Goal: Task Accomplishment & Management: Complete application form

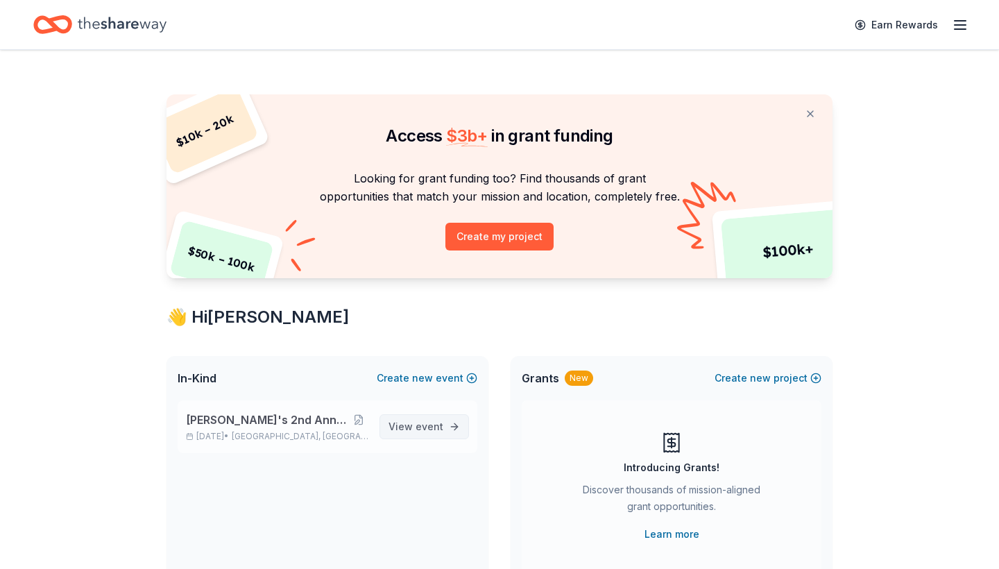
click at [411, 429] on span "View event" at bounding box center [416, 426] width 55 height 17
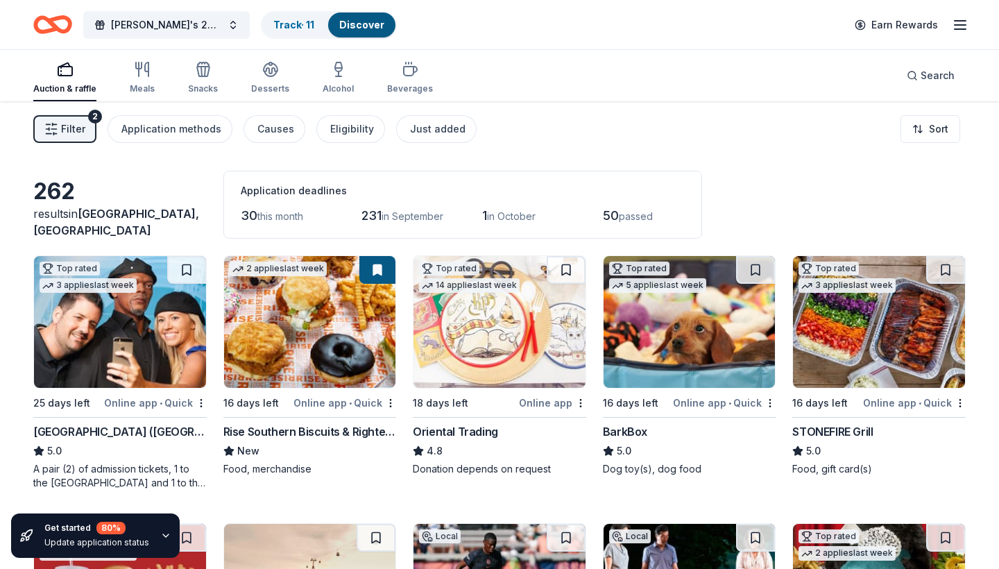
click at [627, 219] on span "passed" at bounding box center [636, 216] width 34 height 12
click at [616, 213] on span "50" at bounding box center [611, 215] width 16 height 15
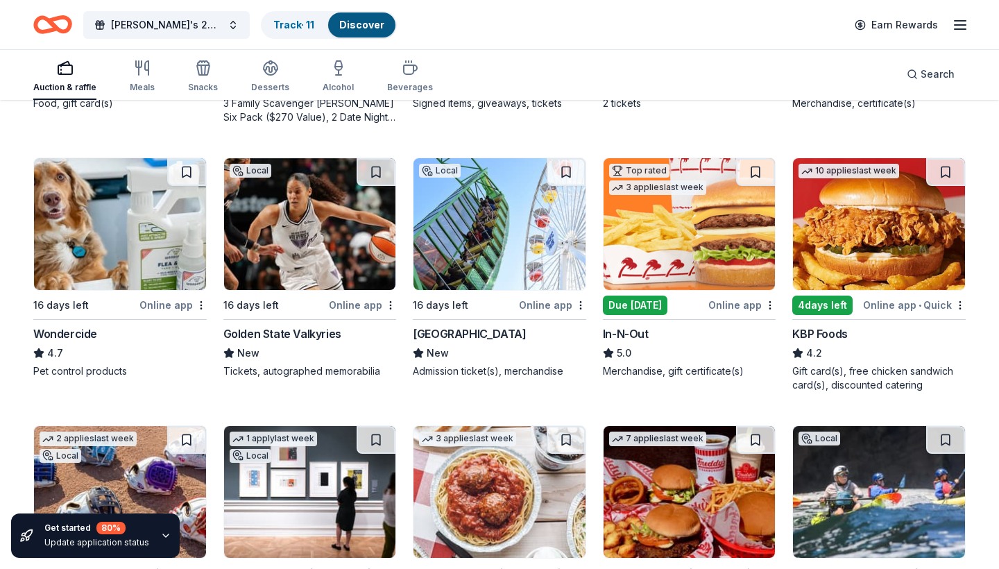
scroll to position [635, 0]
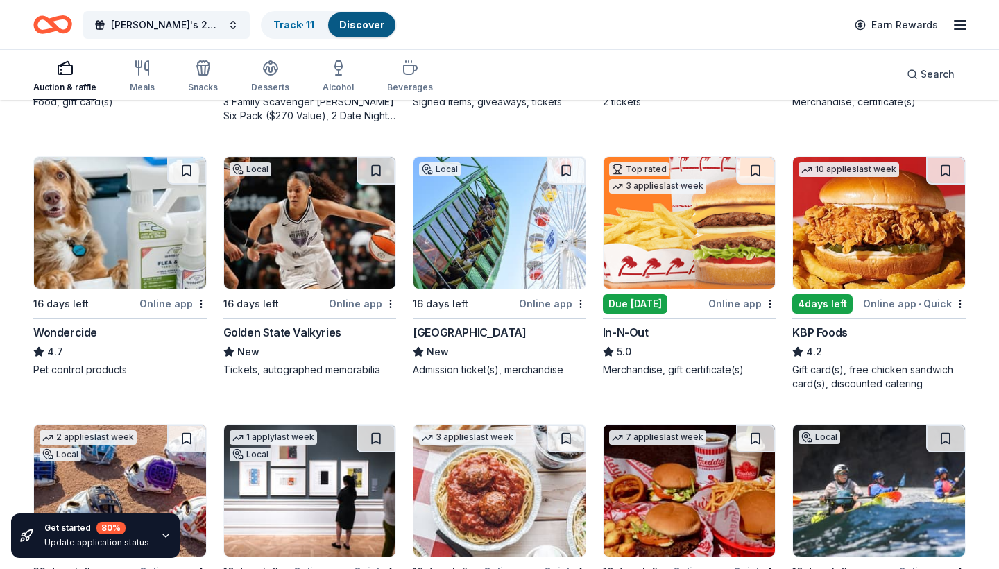
click at [640, 308] on div "Due [DATE]" at bounding box center [635, 303] width 65 height 19
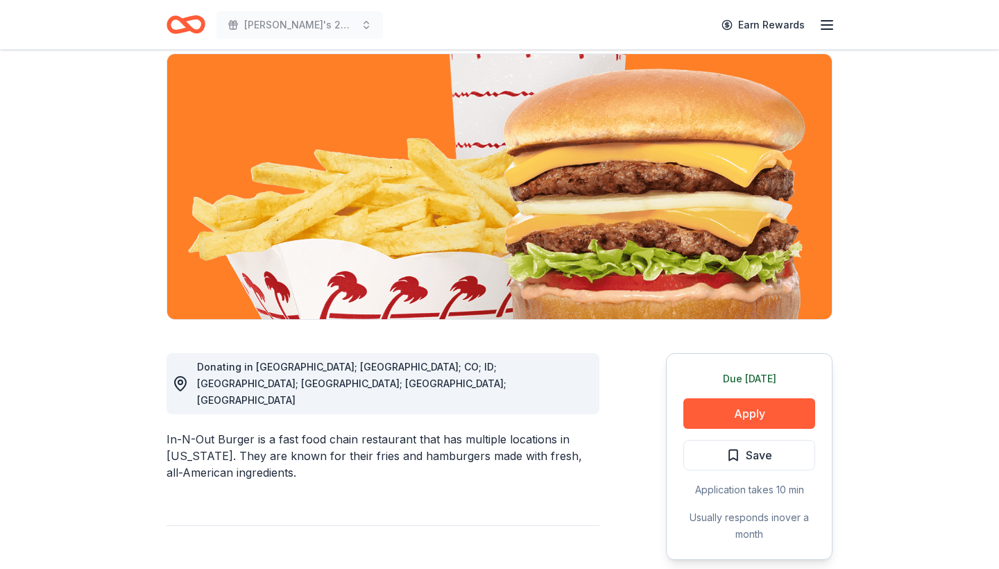
scroll to position [174, 0]
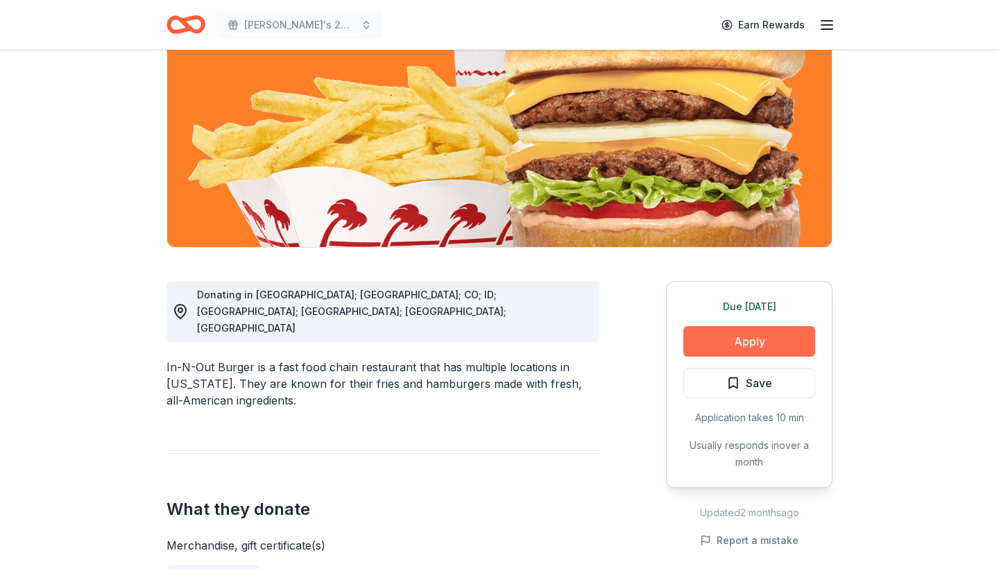
click at [744, 342] on button "Apply" at bounding box center [750, 341] width 132 height 31
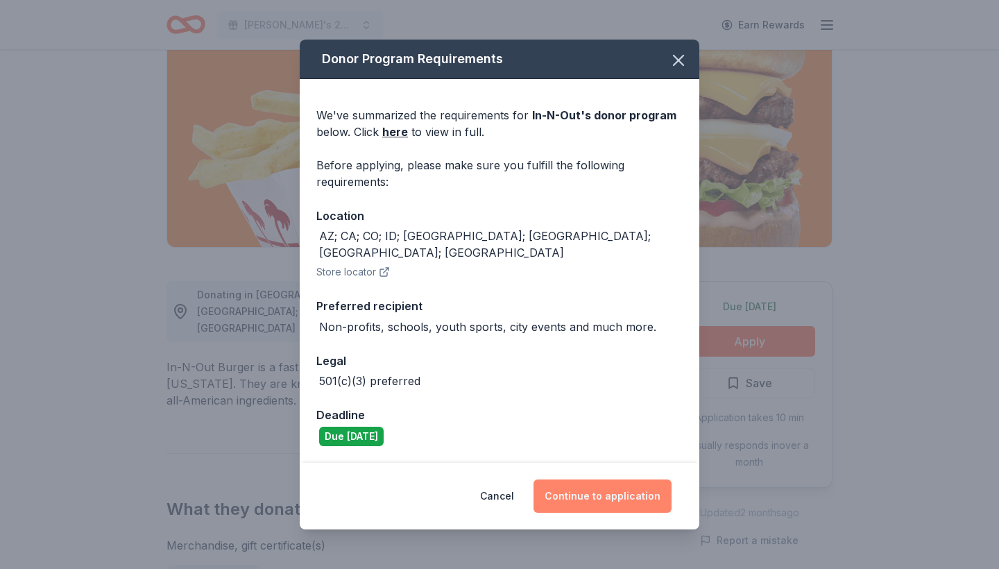
click at [594, 493] on button "Continue to application" at bounding box center [603, 496] width 138 height 33
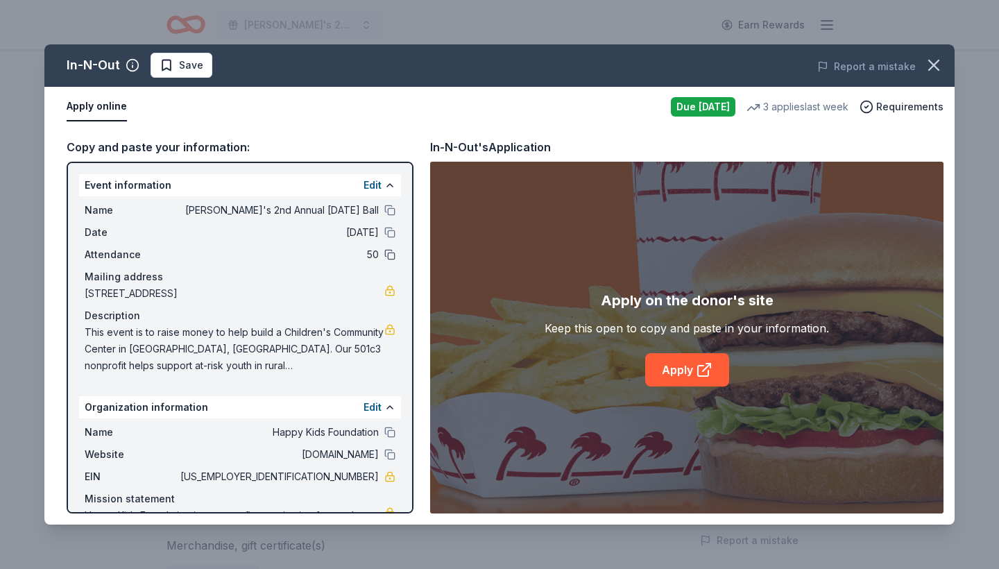
click at [389, 254] on button at bounding box center [389, 254] width 11 height 11
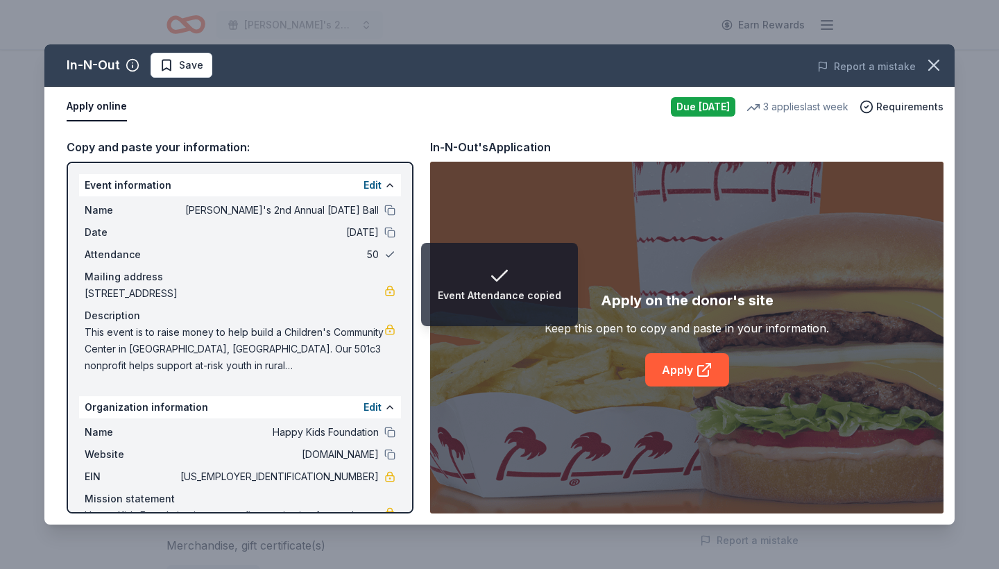
click at [389, 254] on button at bounding box center [389, 254] width 11 height 11
click at [377, 187] on button "Edit" at bounding box center [373, 185] width 18 height 17
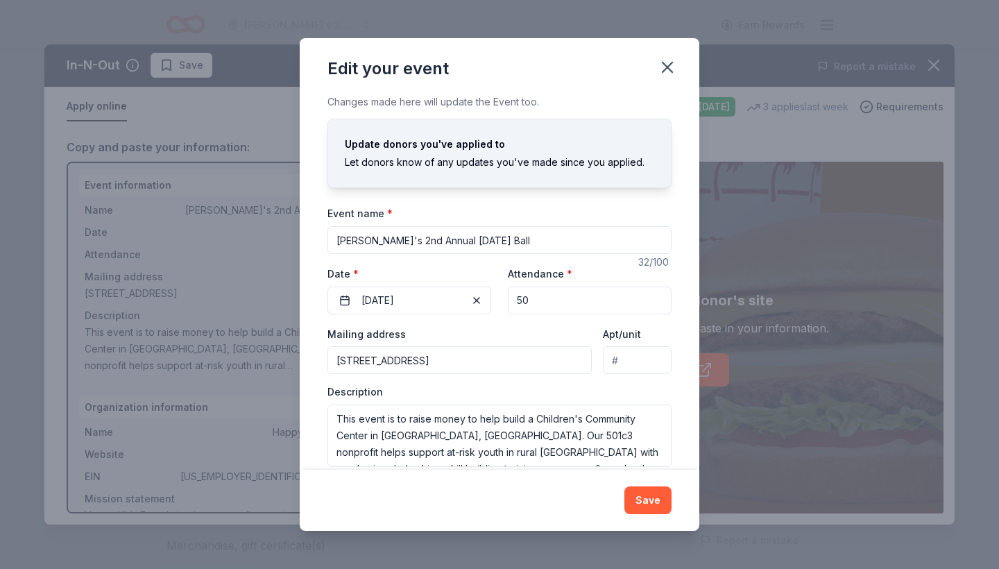
click at [553, 296] on input "50" at bounding box center [590, 301] width 164 height 28
type input "5"
type input "100"
click at [654, 499] on button "Save" at bounding box center [648, 500] width 47 height 28
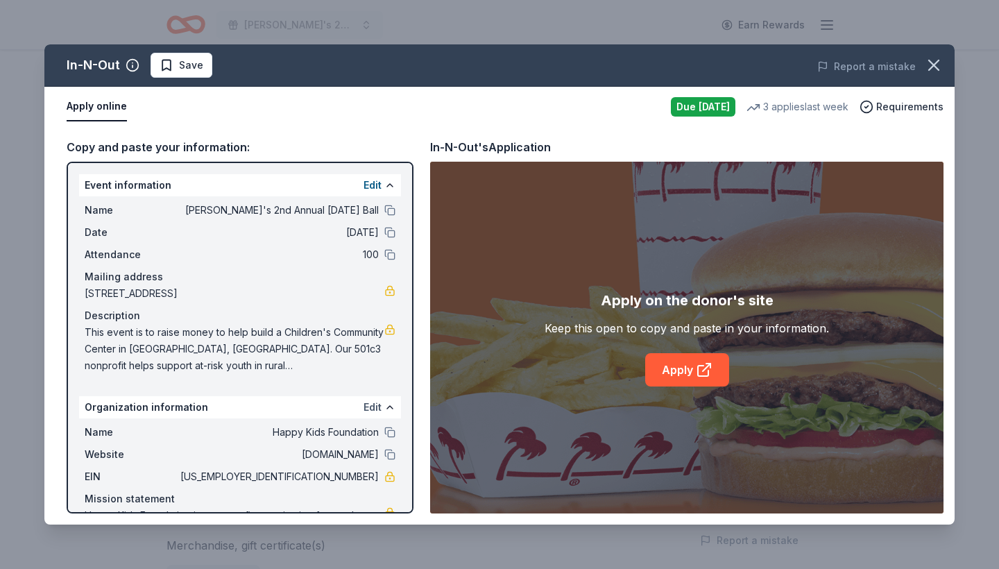
click at [373, 407] on button "Edit" at bounding box center [373, 407] width 18 height 17
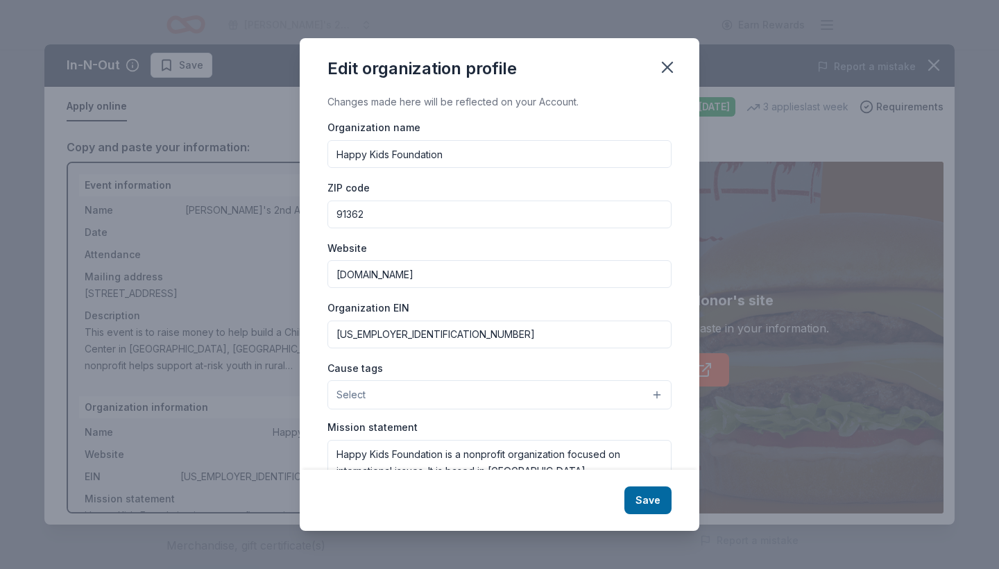
drag, startPoint x: 454, startPoint y: 152, endPoint x: 285, endPoint y: 152, distance: 168.6
click at [285, 151] on div "Edit organization profile Changes made here will be reflected on your Account. …" at bounding box center [499, 284] width 999 height 569
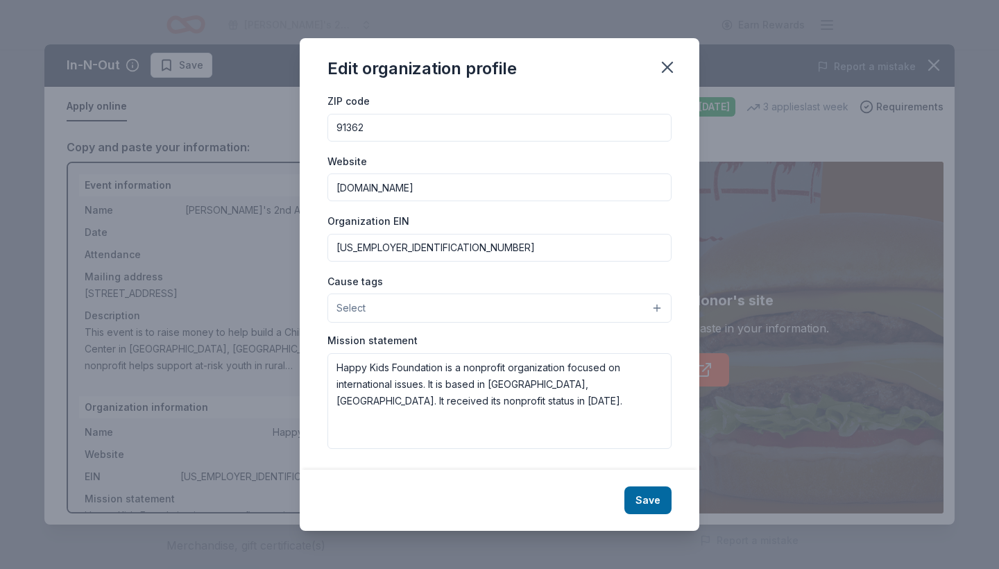
scroll to position [86, 0]
type input "Mako Children's Fund"
drag, startPoint x: 457, startPoint y: 401, endPoint x: 327, endPoint y: 357, distance: 136.9
click at [327, 357] on div "Changes made here will be reflected on your Account. Organization name Mako Chi…" at bounding box center [500, 281] width 400 height 375
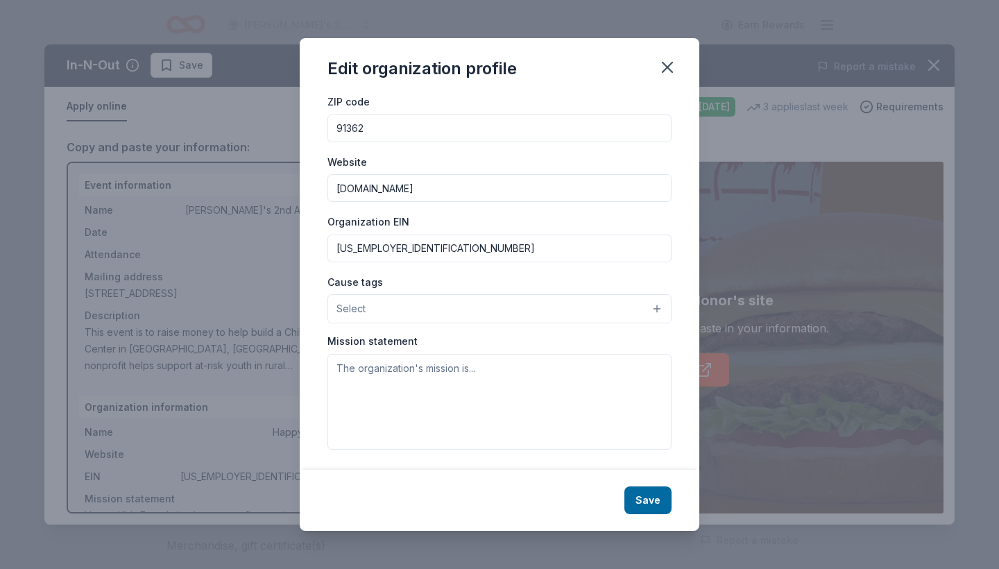
click at [654, 302] on button "Select" at bounding box center [500, 308] width 344 height 29
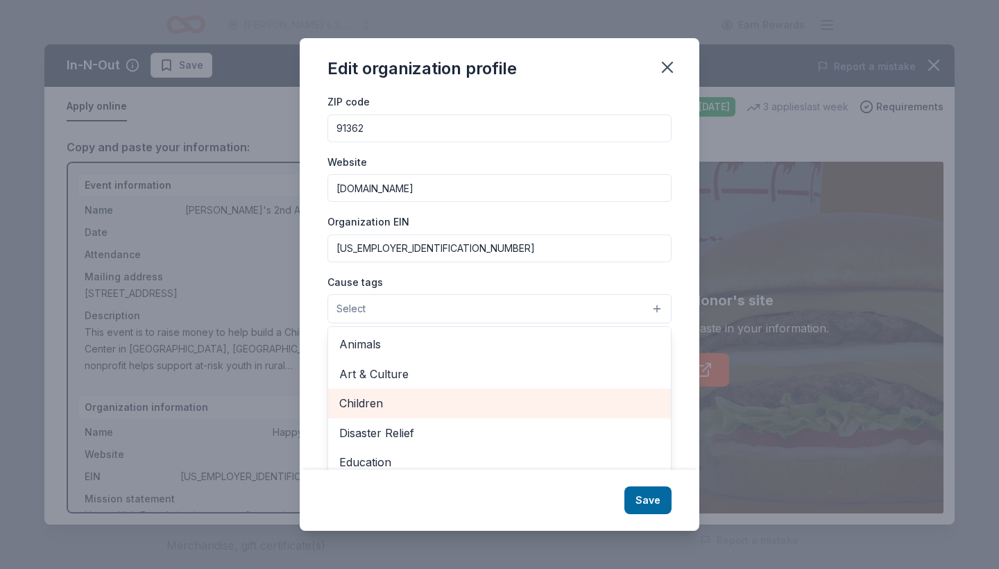
click at [368, 405] on span "Children" at bounding box center [499, 403] width 321 height 18
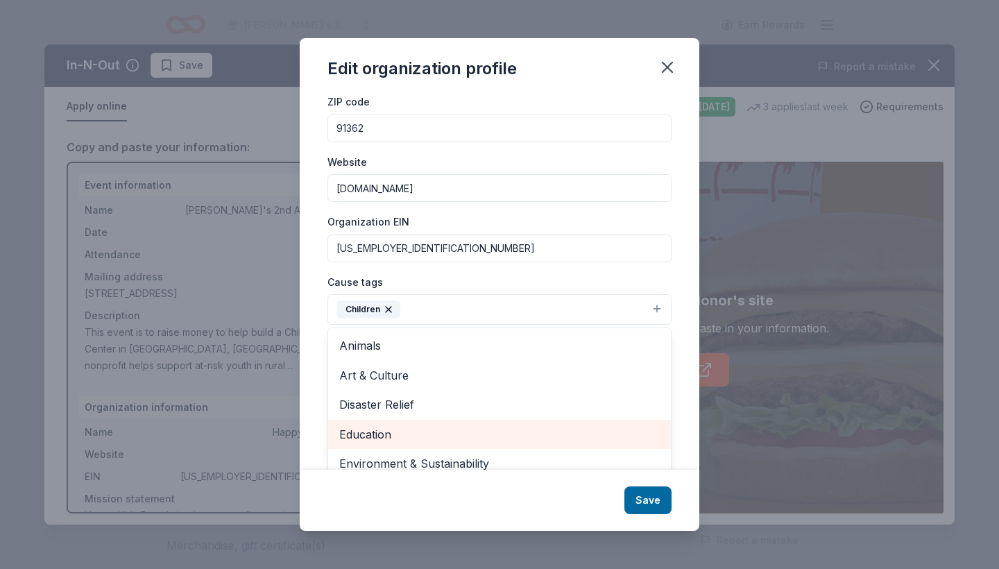
click at [380, 432] on span "Education" at bounding box center [499, 434] width 321 height 18
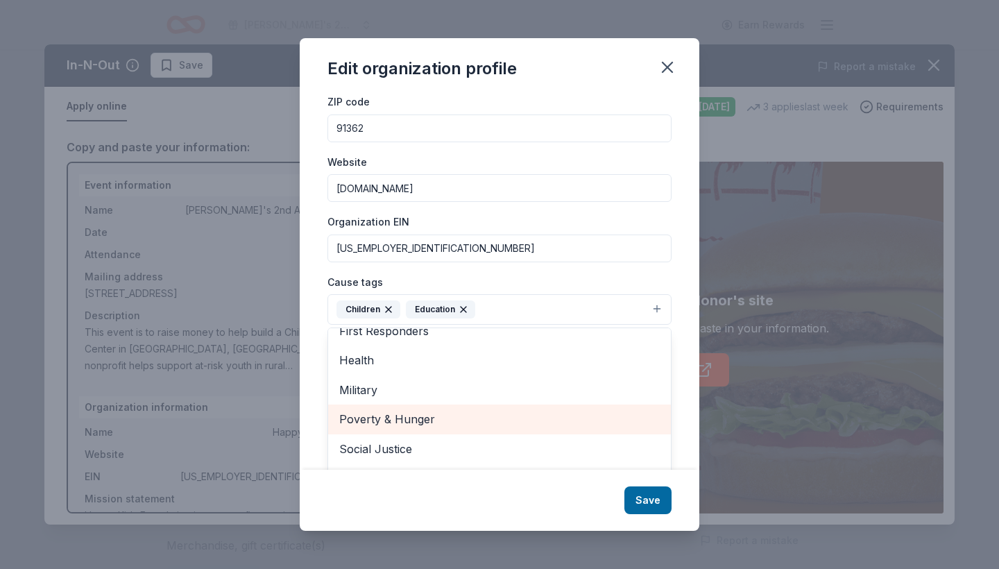
scroll to position [132, 0]
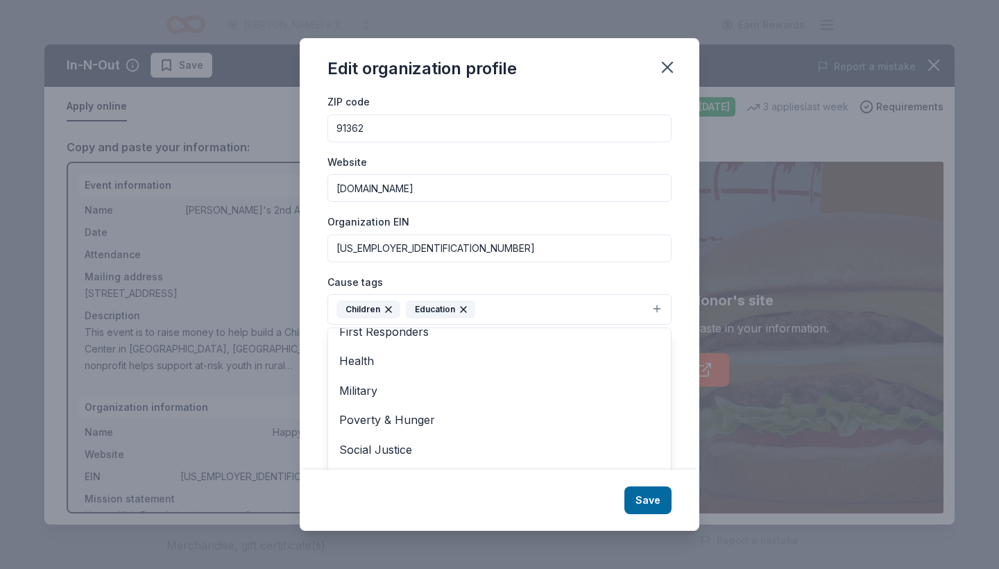
click at [684, 452] on div "Changes made here will be reflected on your Account. Organization name Mako Chi…" at bounding box center [500, 281] width 400 height 375
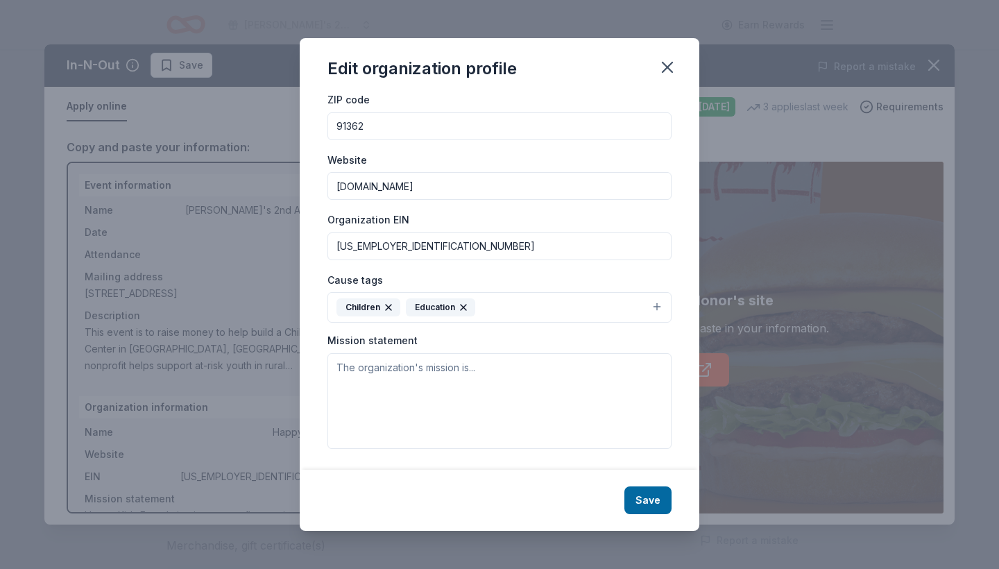
scroll to position [87, 0]
click at [498, 394] on textarea at bounding box center [500, 402] width 344 height 96
paste textarea "Uplifting at-risk youth in rural [GEOGRAPHIC_DATA] through long-term education …"
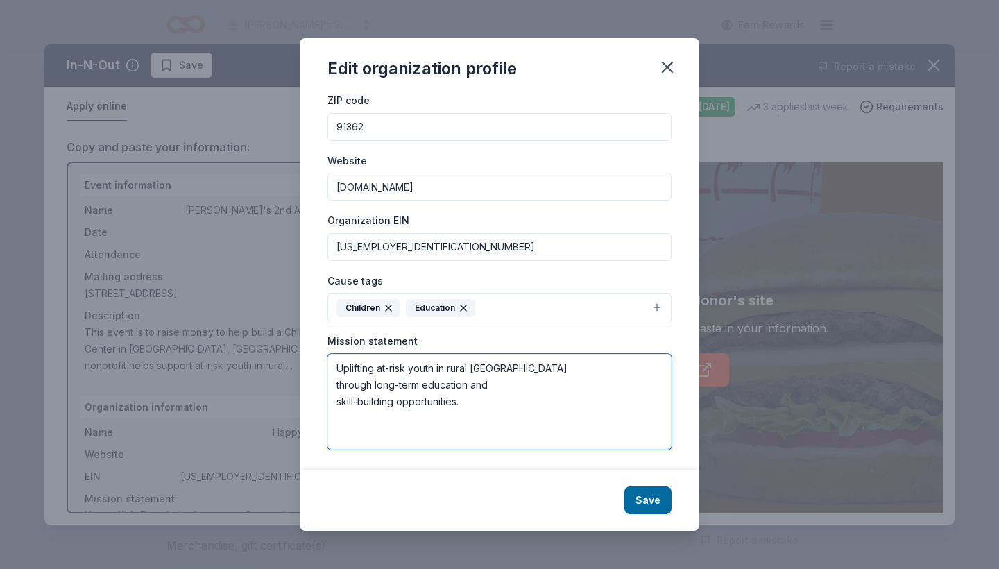
click at [336, 382] on textarea "Uplifting at-risk youth in rural [GEOGRAPHIC_DATA] through long-term education …" at bounding box center [500, 402] width 344 height 96
type textarea "Uplifting at-risk youth in rural [GEOGRAPHIC_DATA] through long-term education …"
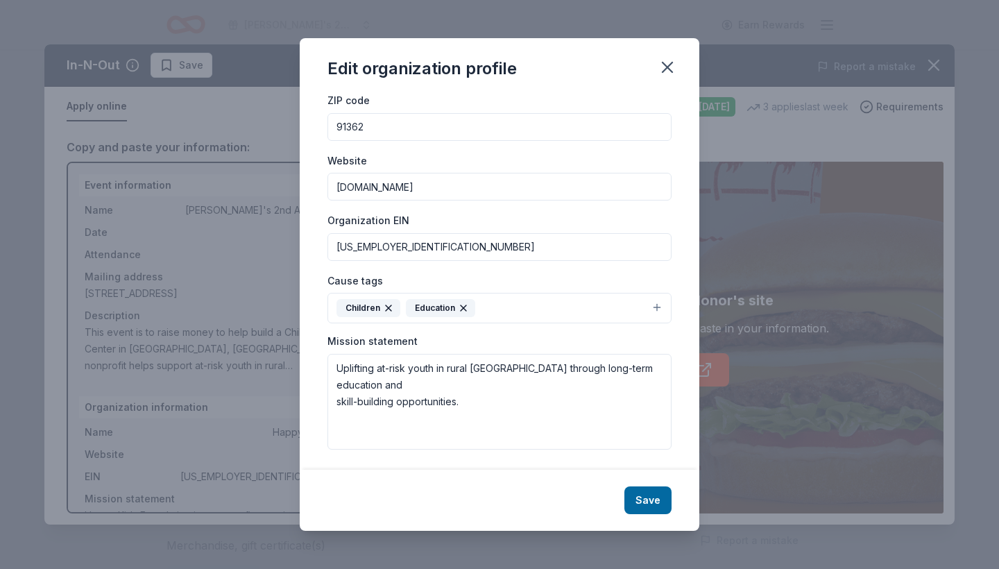
click at [650, 503] on button "Save" at bounding box center [648, 500] width 47 height 28
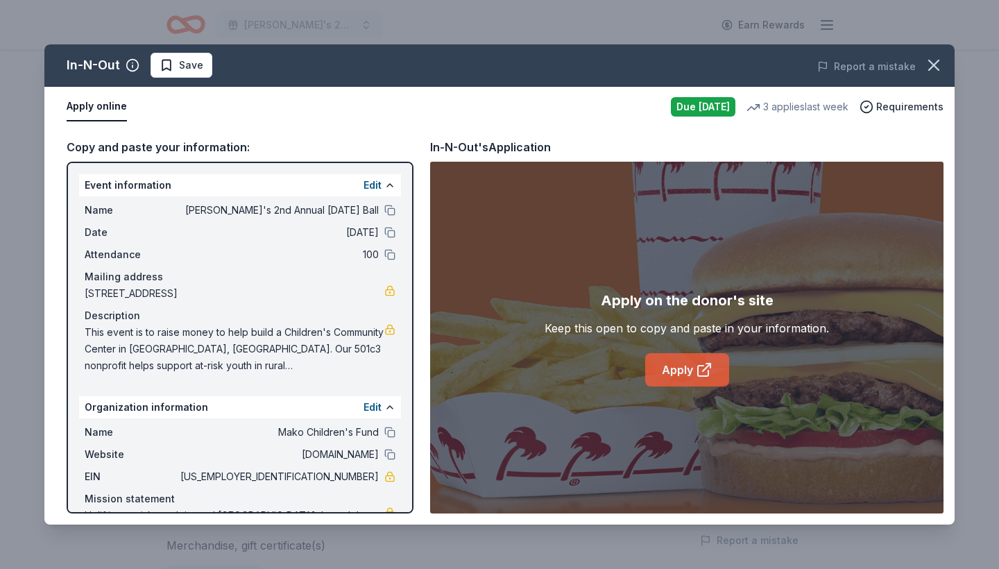
click at [681, 368] on link "Apply" at bounding box center [687, 369] width 84 height 33
